Goal: Transaction & Acquisition: Purchase product/service

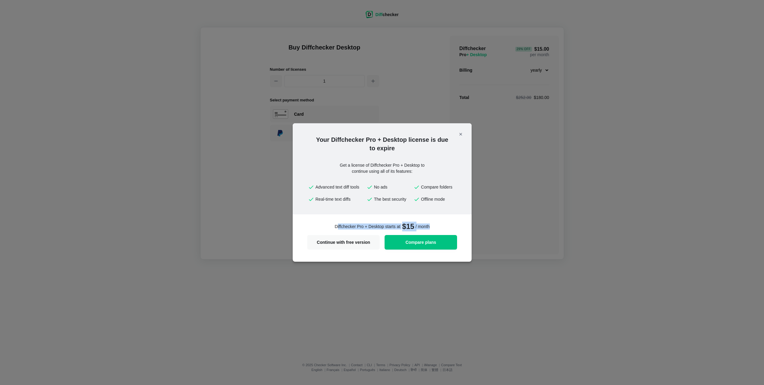
drag, startPoint x: 334, startPoint y: 227, endPoint x: 441, endPoint y: 226, distance: 107.7
click at [441, 226] on div "Diffchecker Pro + Desktop starts at $15 / month" at bounding box center [382, 227] width 150 height 13
click at [413, 240] on span "Compare plans" at bounding box center [420, 242] width 65 height 4
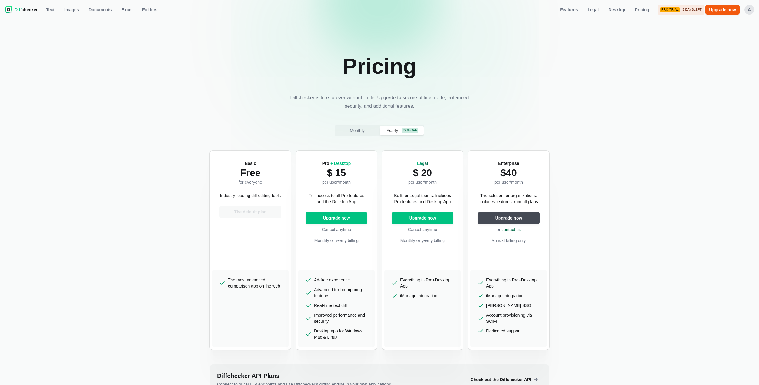
click at [397, 129] on span "Yearly" at bounding box center [392, 130] width 14 height 6
click at [368, 130] on button "Monthly" at bounding box center [357, 131] width 44 height 10
click at [395, 130] on span "Yearly" at bounding box center [392, 130] width 14 height 6
click at [108, 10] on span "Documents" at bounding box center [99, 10] width 25 height 6
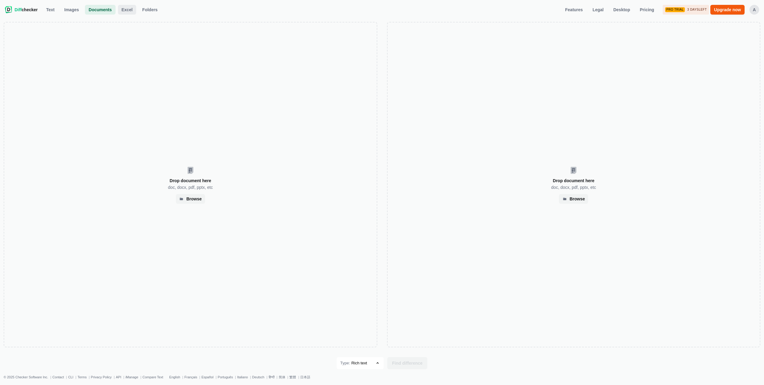
click at [133, 9] on span "Excel" at bounding box center [127, 10] width 14 height 6
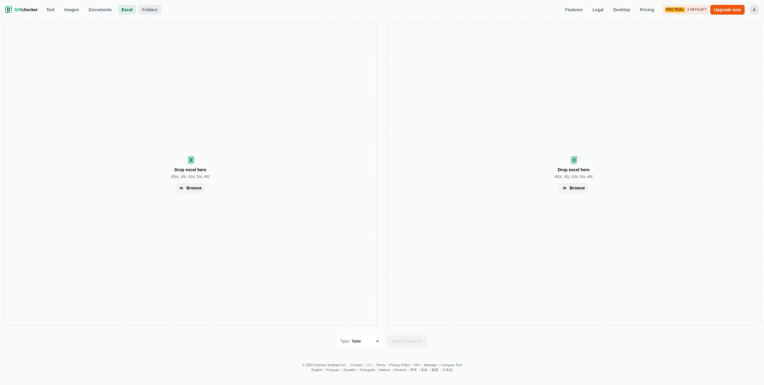
click at [154, 9] on span "Folders" at bounding box center [150, 10] width 18 height 6
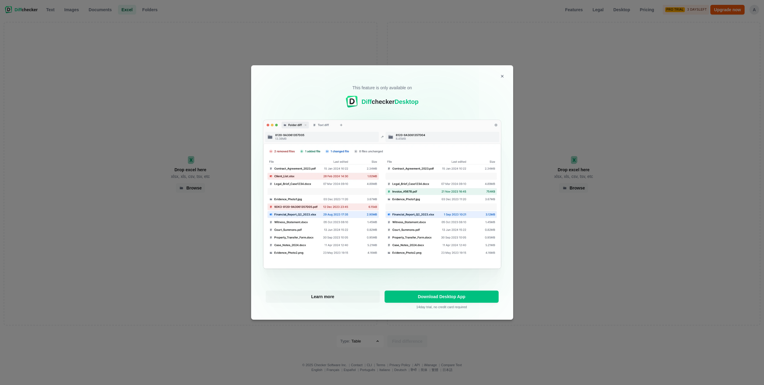
click at [508, 73] on div "This feature is only available on Diff checker Desktop Learn more Download Desk…" at bounding box center [382, 192] width 262 height 254
click at [501, 78] on icon "Close modal" at bounding box center [502, 76] width 5 height 5
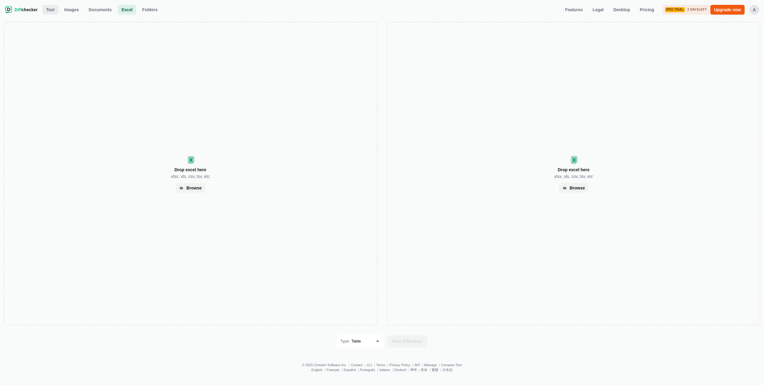
click at [48, 12] on span "Text" at bounding box center [50, 10] width 11 height 6
